Goal: Task Accomplishment & Management: Manage account settings

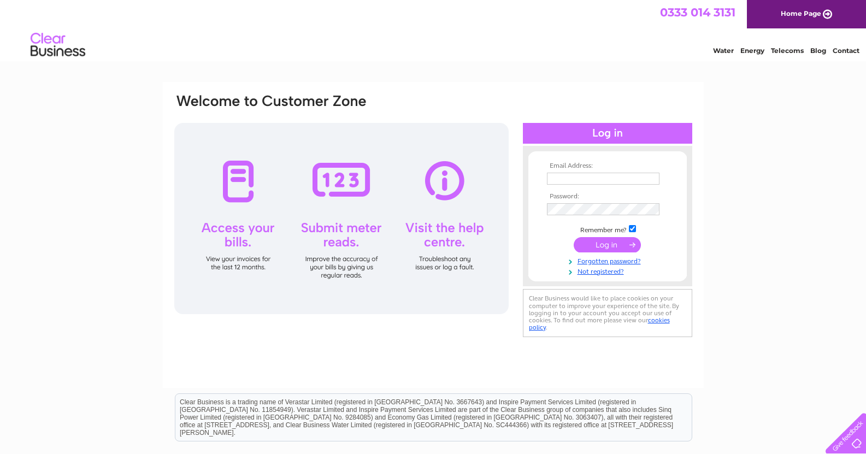
click at [556, 179] on input "text" at bounding box center [603, 179] width 113 height 12
type input "moragmeikle1@gmail.com"
click at [611, 245] on input "submit" at bounding box center [607, 244] width 67 height 15
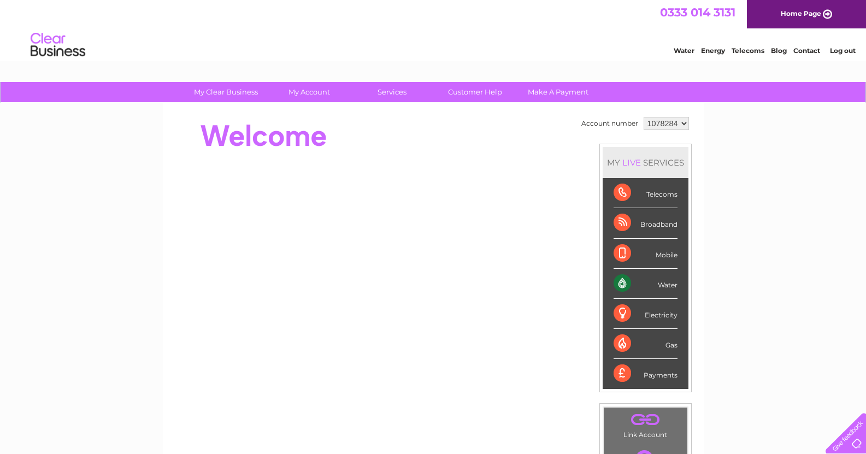
click at [676, 50] on link "Water" at bounding box center [684, 50] width 21 height 8
click at [659, 372] on div "Payments" at bounding box center [645, 373] width 64 height 29
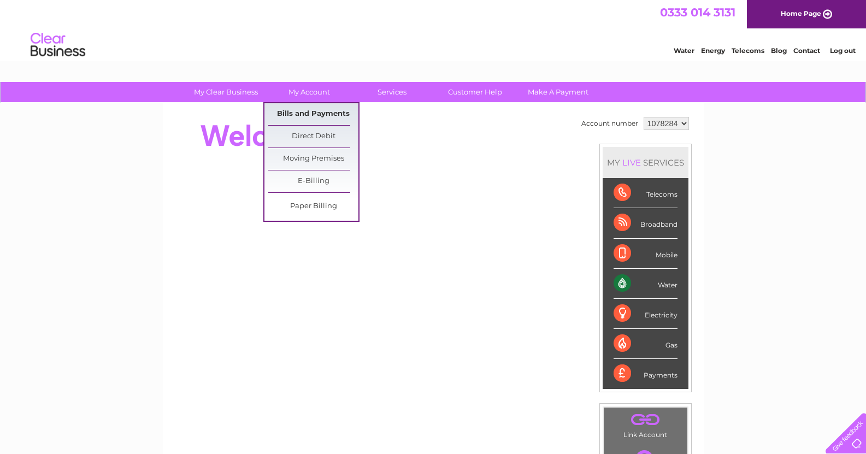
click at [312, 110] on link "Bills and Payments" at bounding box center [313, 114] width 90 height 22
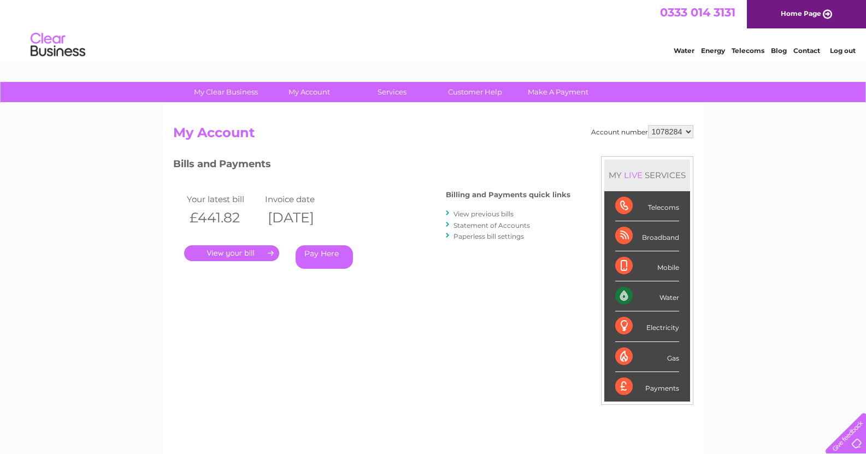
click at [215, 251] on link "." at bounding box center [231, 253] width 95 height 16
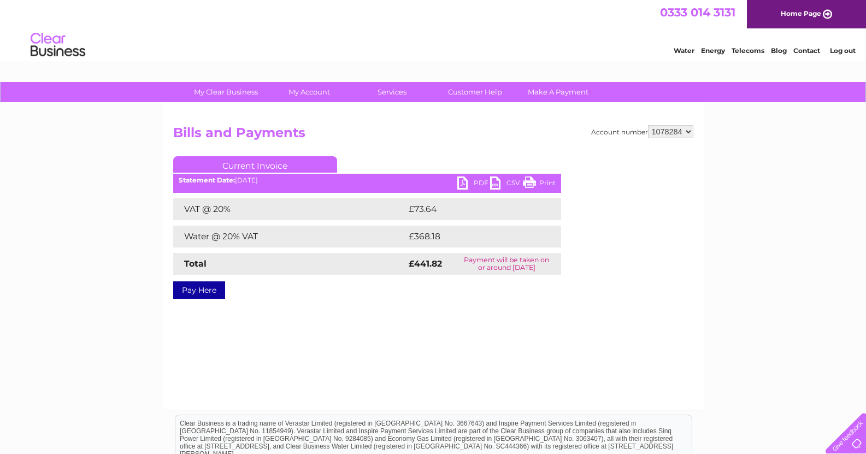
click at [462, 181] on link "PDF" at bounding box center [473, 184] width 33 height 16
